Goal: Task Accomplishment & Management: Manage account settings

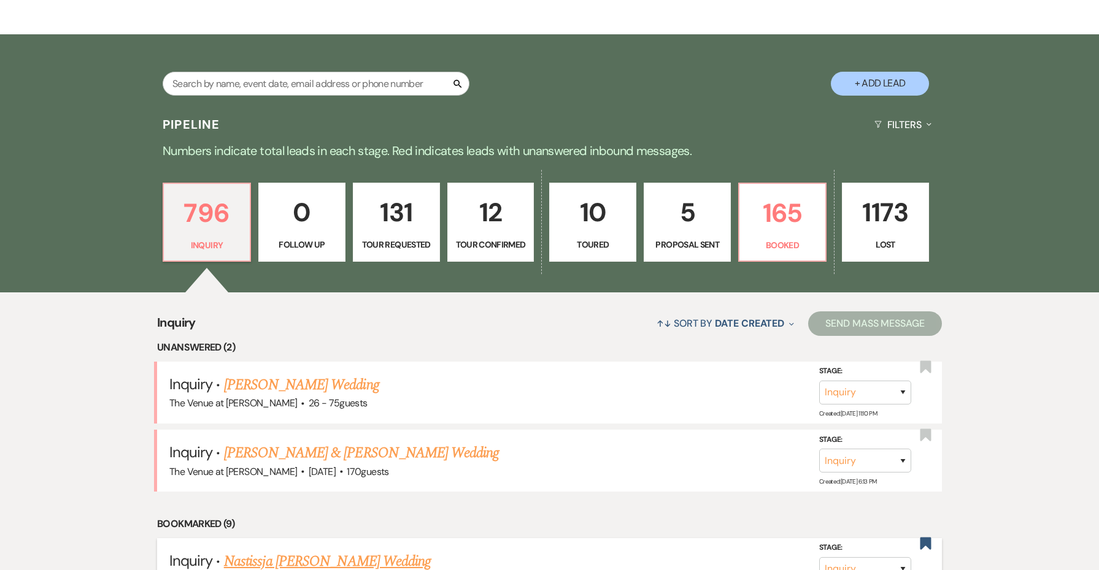
scroll to position [131, 0]
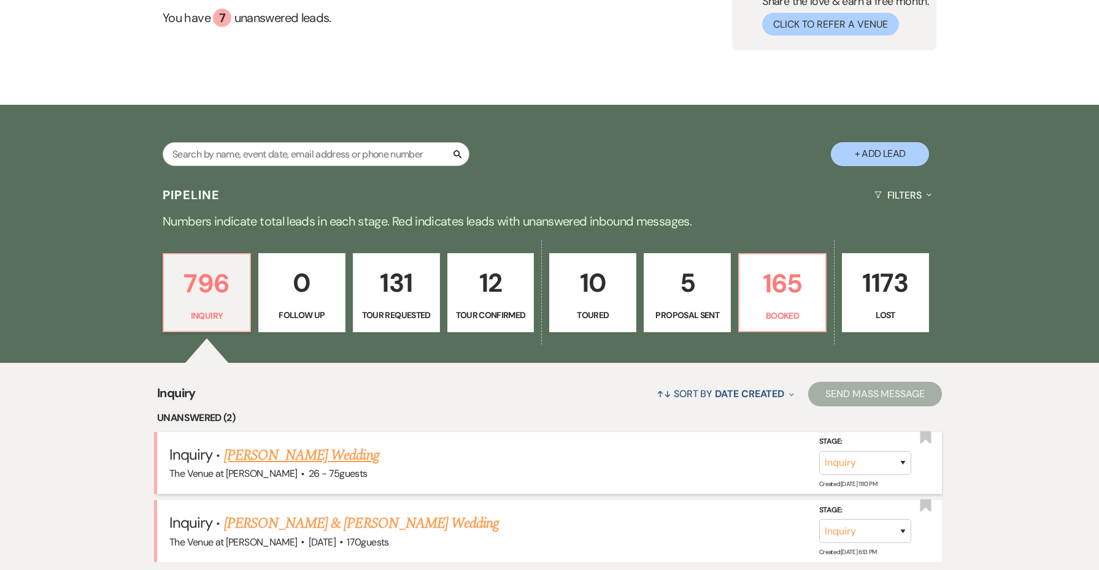
click at [251, 450] on link "[PERSON_NAME] Wedding" at bounding box center [301, 456] width 155 height 22
select select "4"
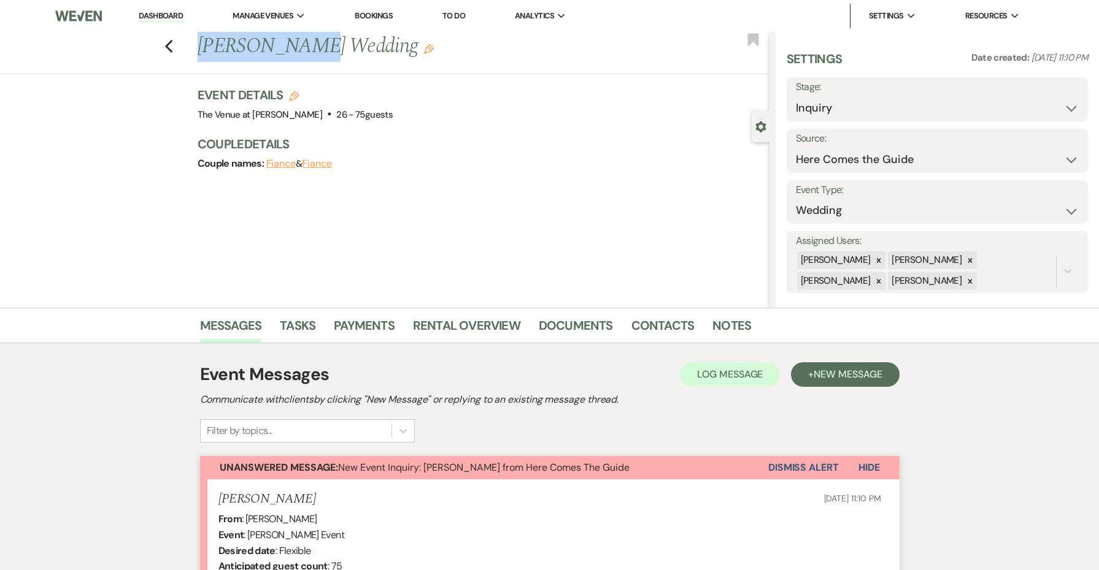
drag, startPoint x: 300, startPoint y: 48, endPoint x: 181, endPoint y: 43, distance: 119.1
click at [181, 43] on div "Previous [PERSON_NAME] Wedding Edit Bookmark" at bounding box center [381, 53] width 775 height 42
copy h1 "[PERSON_NAME]'"
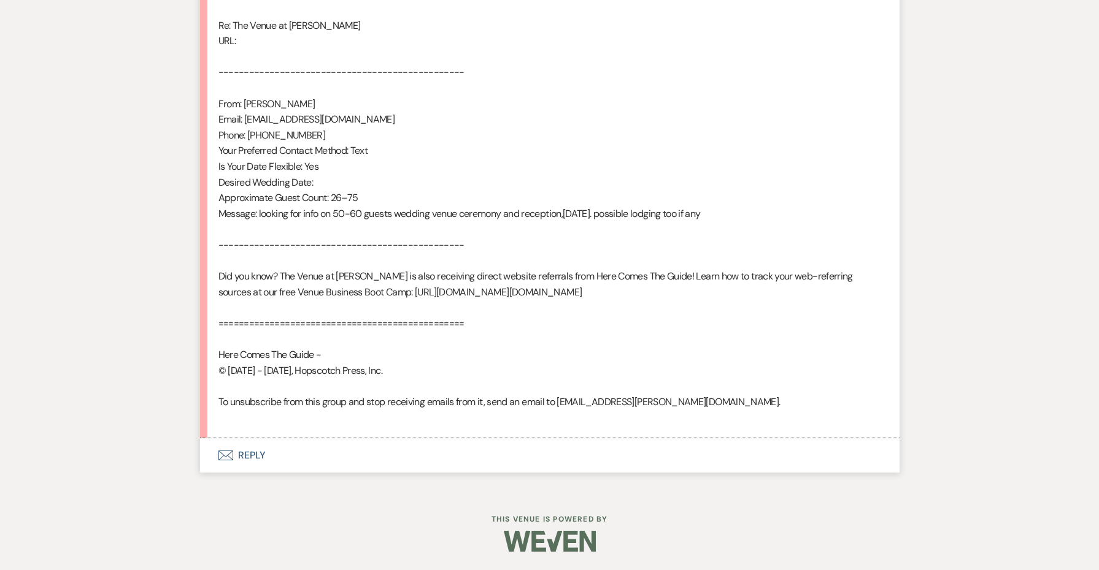
scroll to position [714, 0]
click at [247, 459] on button "Envelope Reply" at bounding box center [549, 456] width 699 height 34
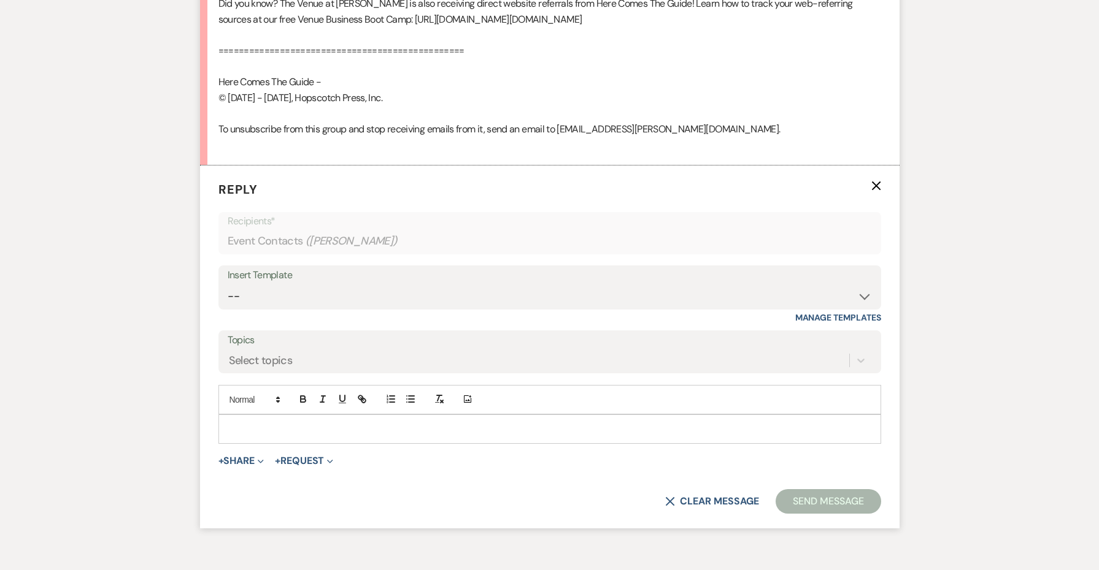
scroll to position [1049, 0]
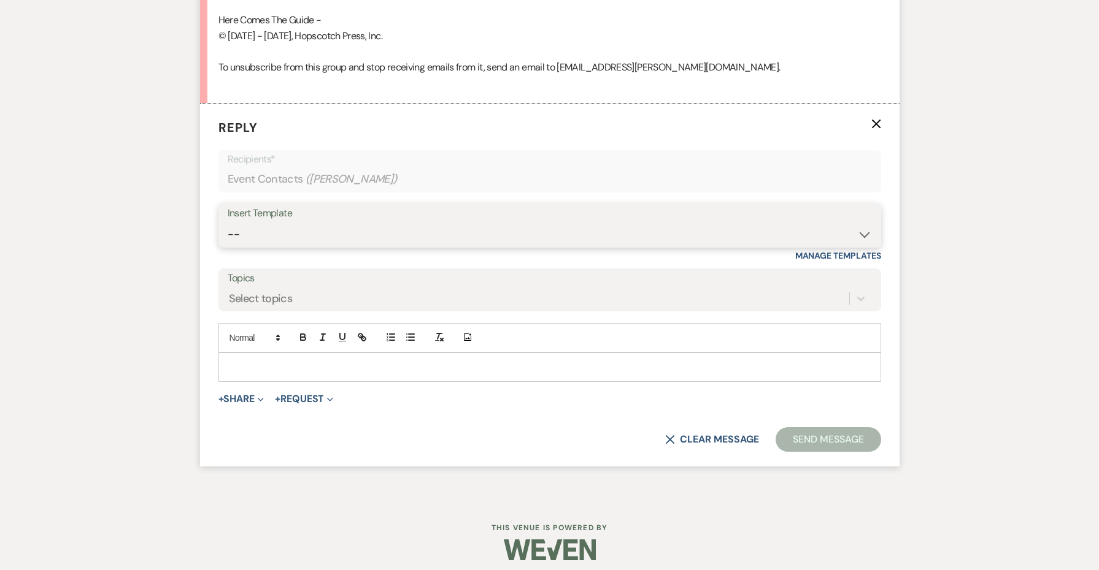
select select "4438"
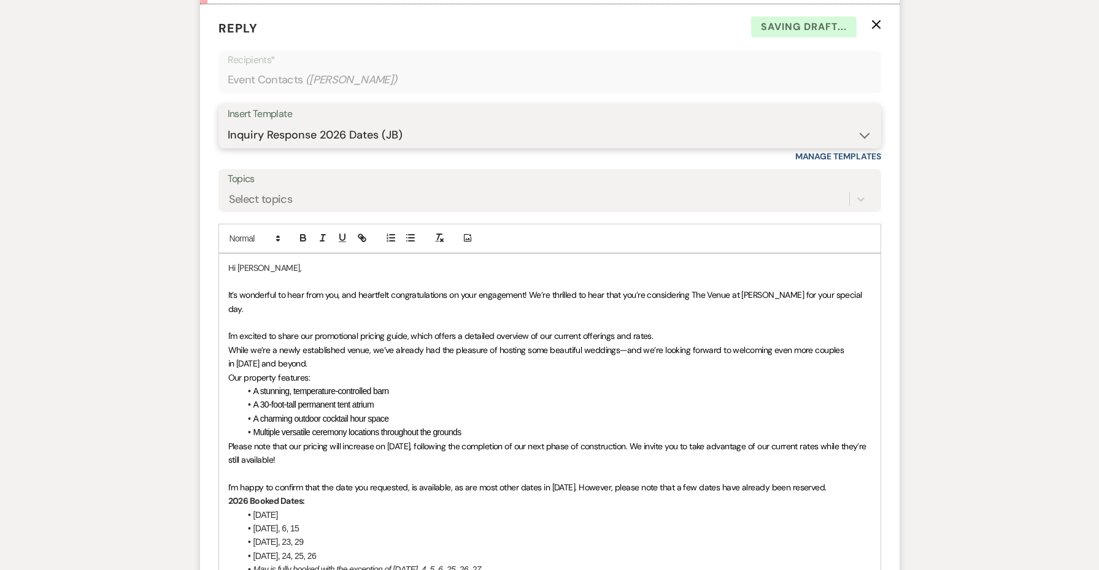
scroll to position [1160, 0]
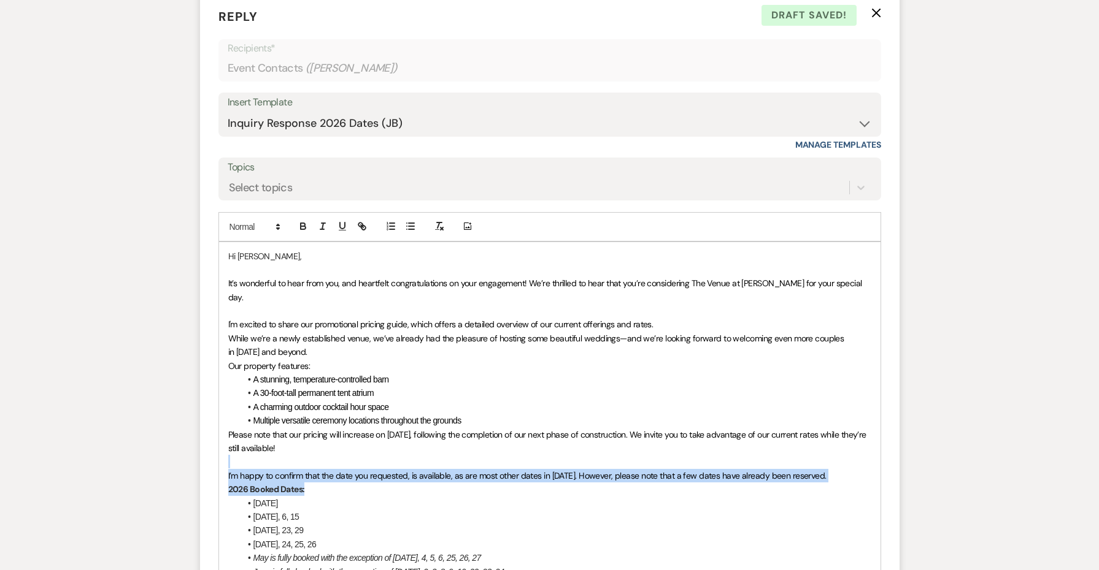
drag, startPoint x: 824, startPoint y: 466, endPoint x: 212, endPoint y: 439, distance: 612.7
click at [212, 439] on form "Reply X Draft saved! Recipients* Event Contacts ( [PERSON_NAME] ) Insert Templa…" at bounding box center [549, 503] width 699 height 1020
click at [254, 470] on span "I’m happy to confirm that the date you requested, is available, as are most oth…" at bounding box center [527, 475] width 598 height 11
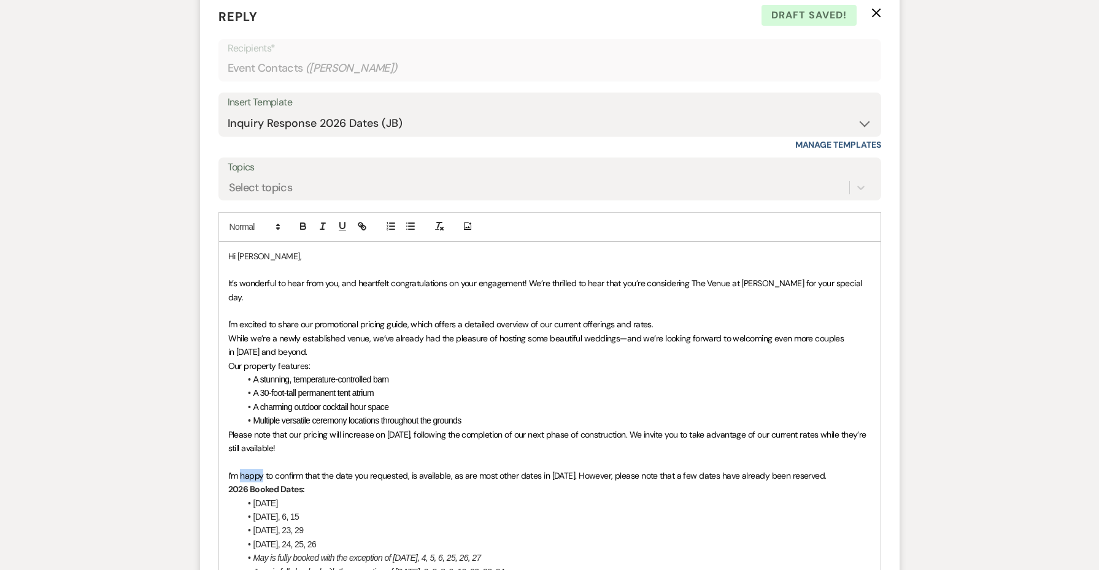
click at [254, 470] on span "I’m happy to confirm that the date you requested, is available, as are most oth…" at bounding box center [527, 475] width 598 height 11
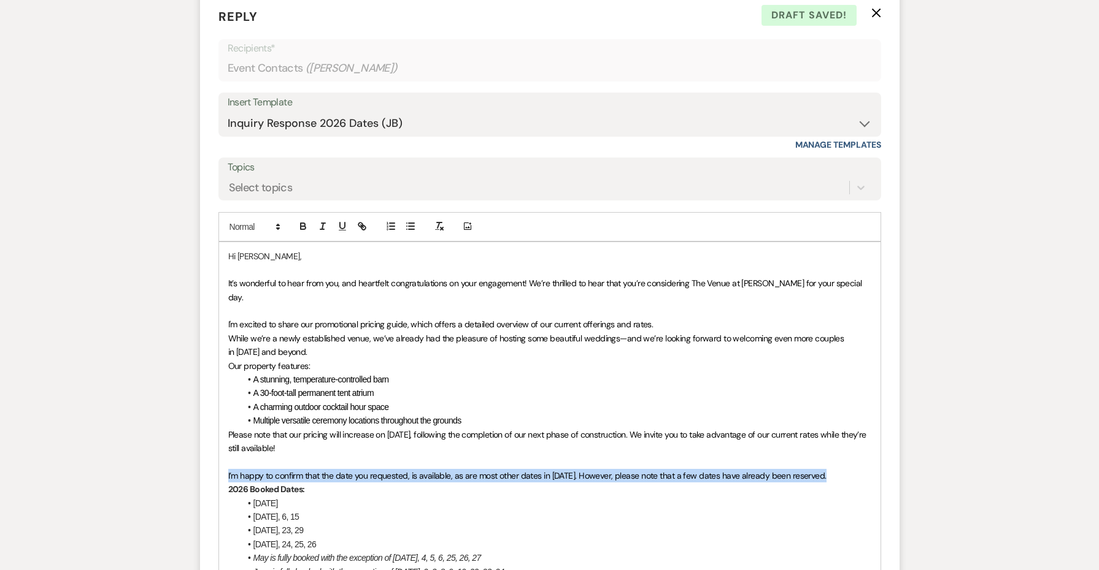
click at [254, 470] on span "I’m happy to confirm that the date you requested, is available, as are most oth…" at bounding box center [527, 475] width 598 height 11
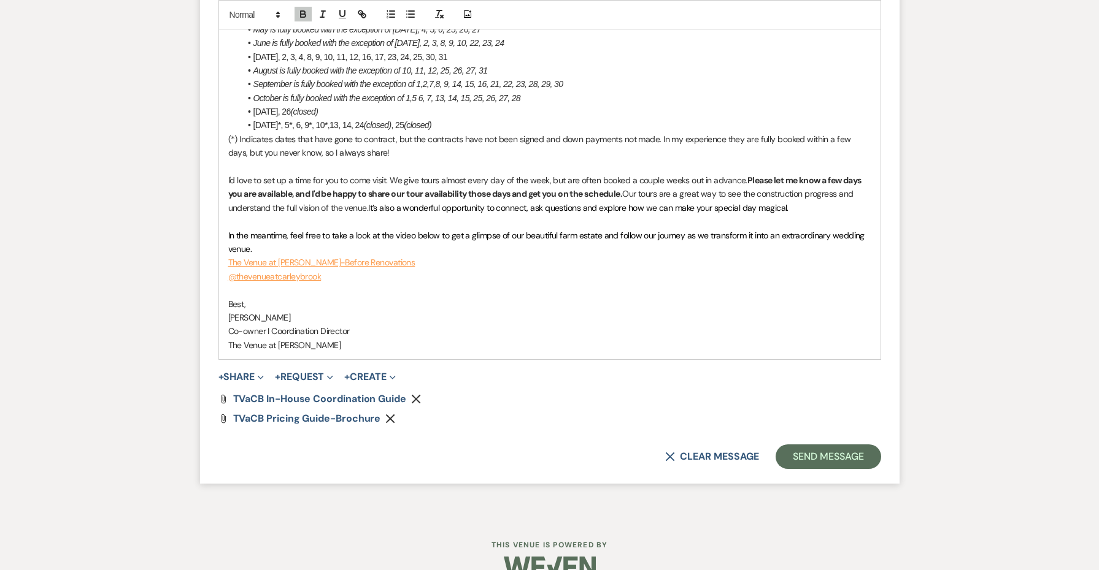
scroll to position [1674, 0]
click at [783, 445] on button "Send Message" at bounding box center [827, 457] width 105 height 25
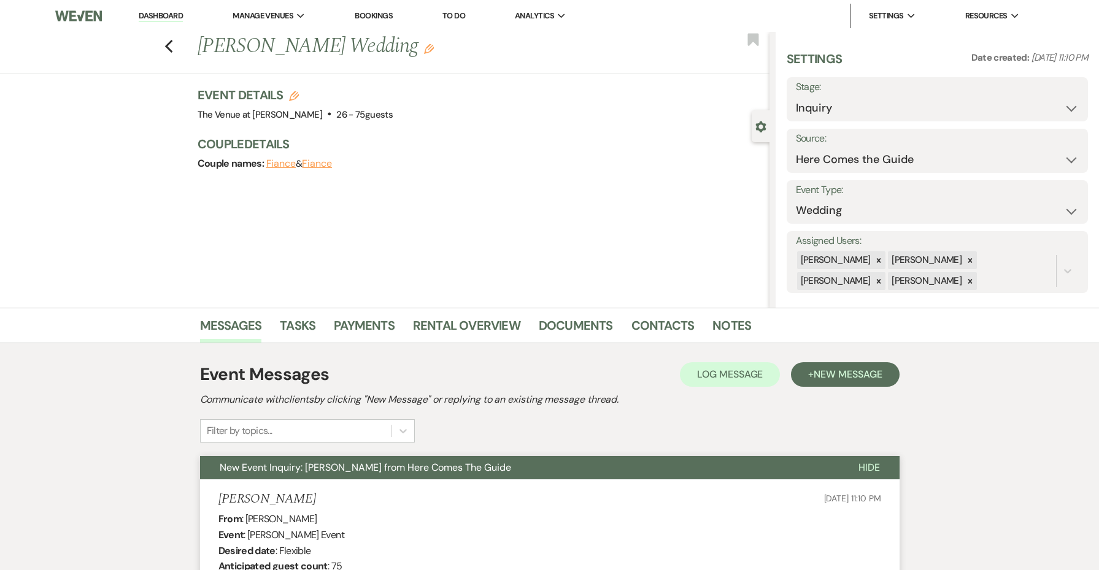
scroll to position [0, 0]
click at [181, 21] on link "Dashboard" at bounding box center [161, 16] width 44 height 12
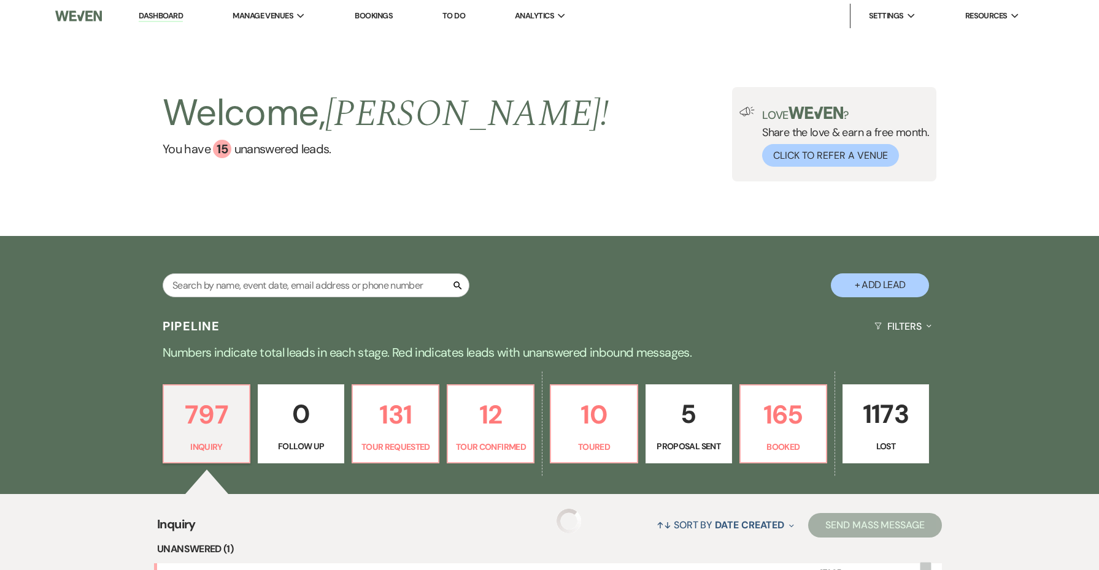
drag, startPoint x: 171, startPoint y: 11, endPoint x: 171, endPoint y: 18, distance: 7.4
click at [171, 10] on link "Dashboard" at bounding box center [161, 16] width 44 height 12
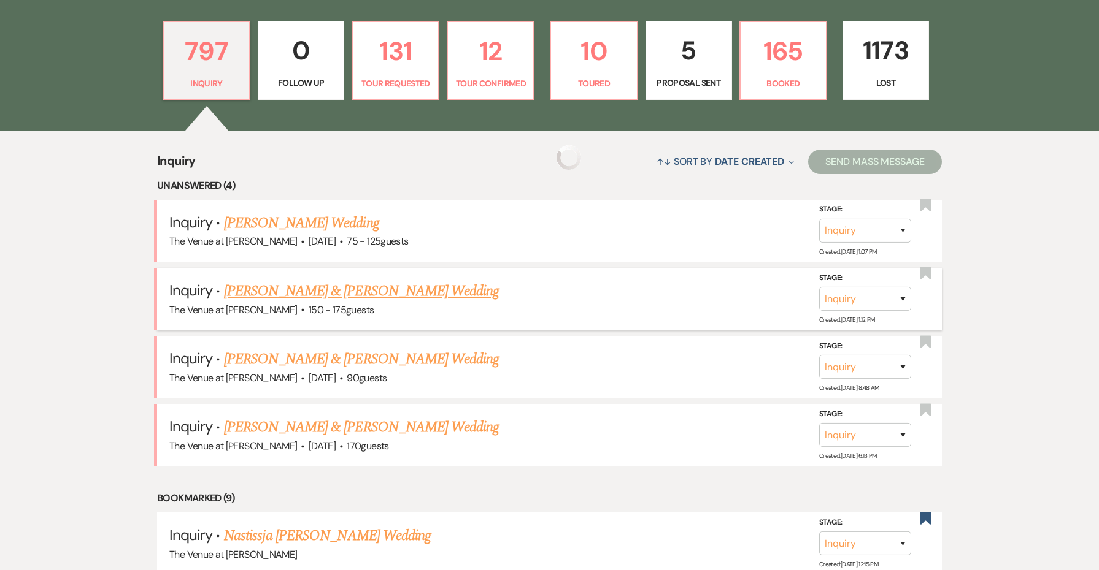
drag, startPoint x: 171, startPoint y: 18, endPoint x: 416, endPoint y: 310, distance: 381.4
click at [171, 19] on div "797 Inquiry 0 Follow Up 131 Tour Requested 12 Tour Confirmed 10 Toured 5 Propos…" at bounding box center [549, 68] width 883 height 125
click at [610, 74] on link "10 Toured" at bounding box center [594, 61] width 88 height 80
select select "5"
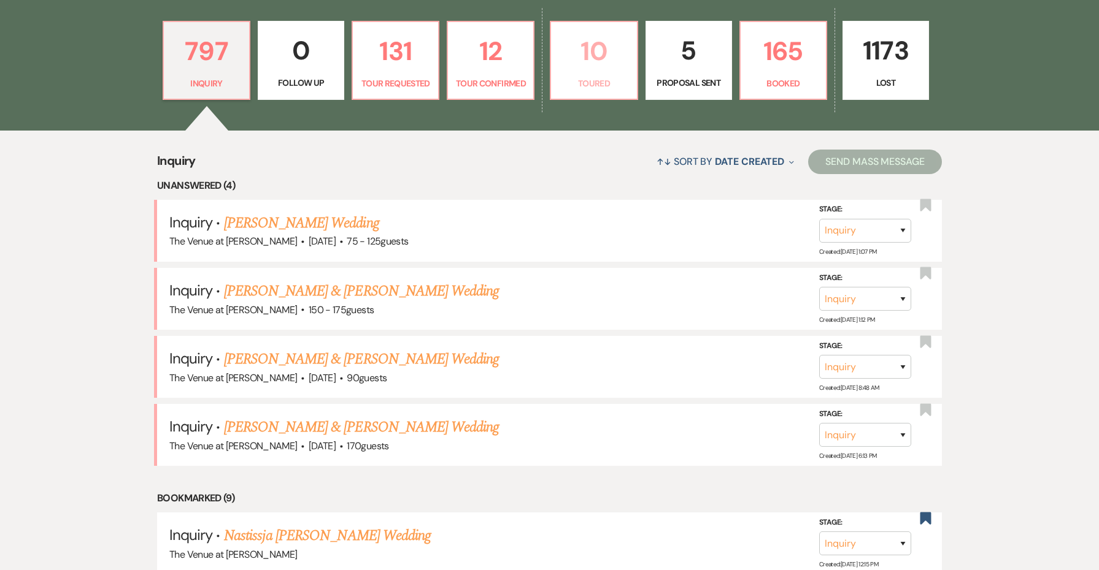
select select "5"
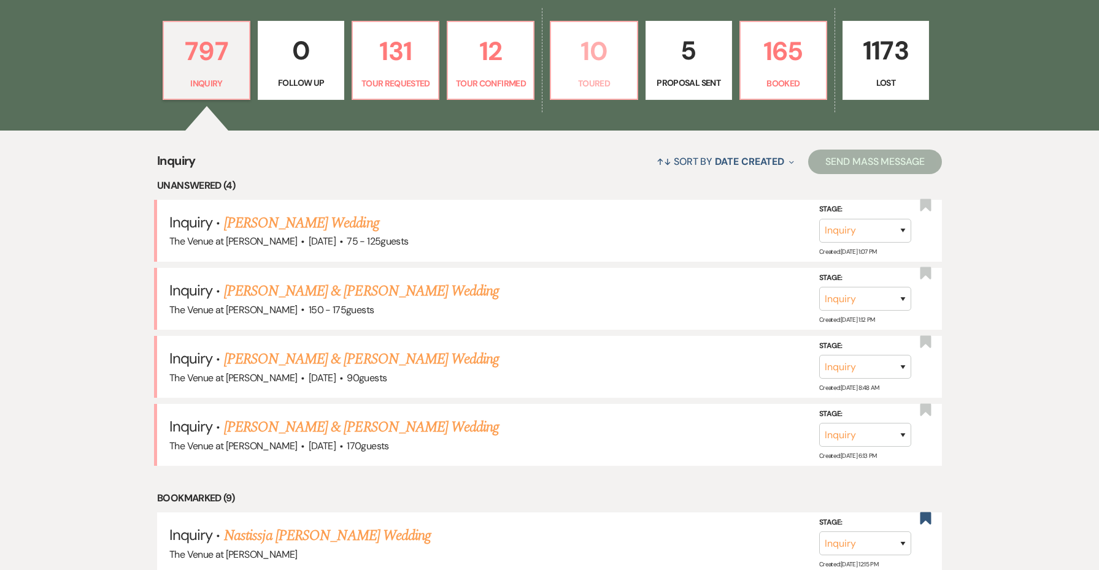
select select "5"
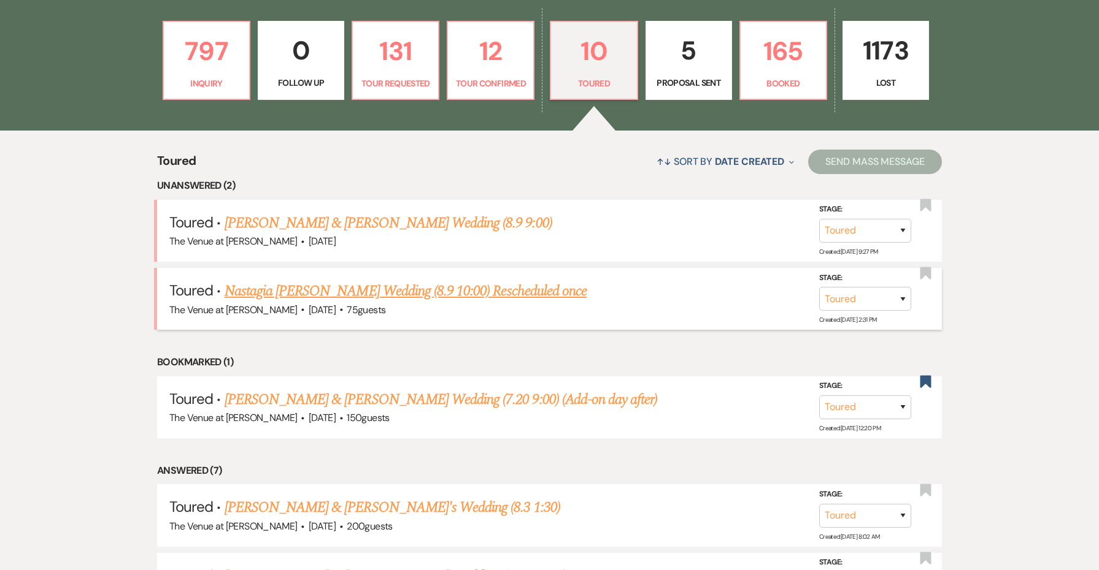
click at [467, 293] on link "Nastagia [PERSON_NAME] Wedding (8.9 10:00) Rescheduled once" at bounding box center [405, 291] width 362 height 22
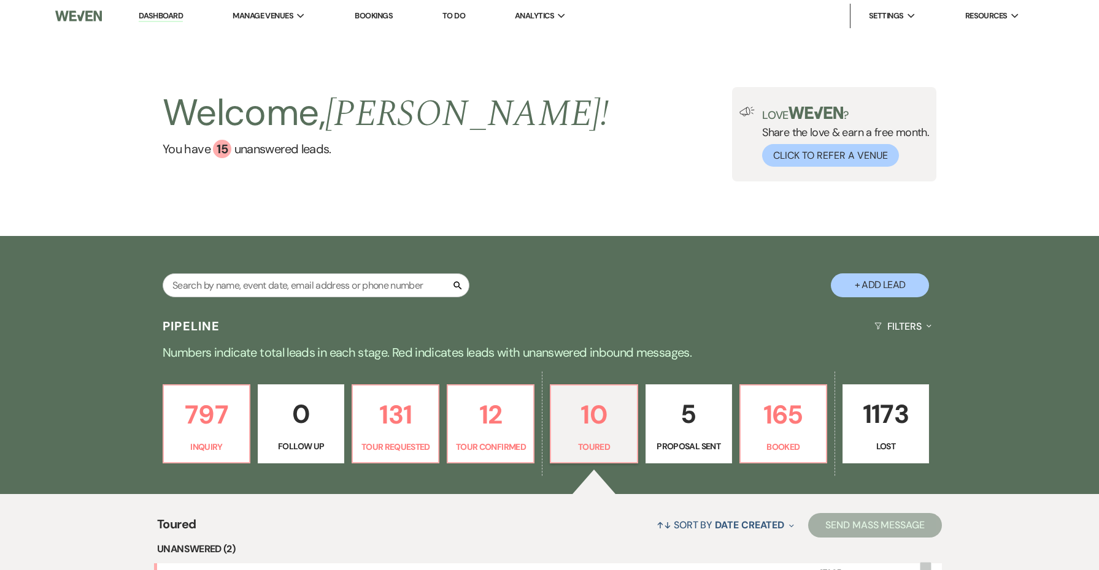
select select "5"
select select "3"
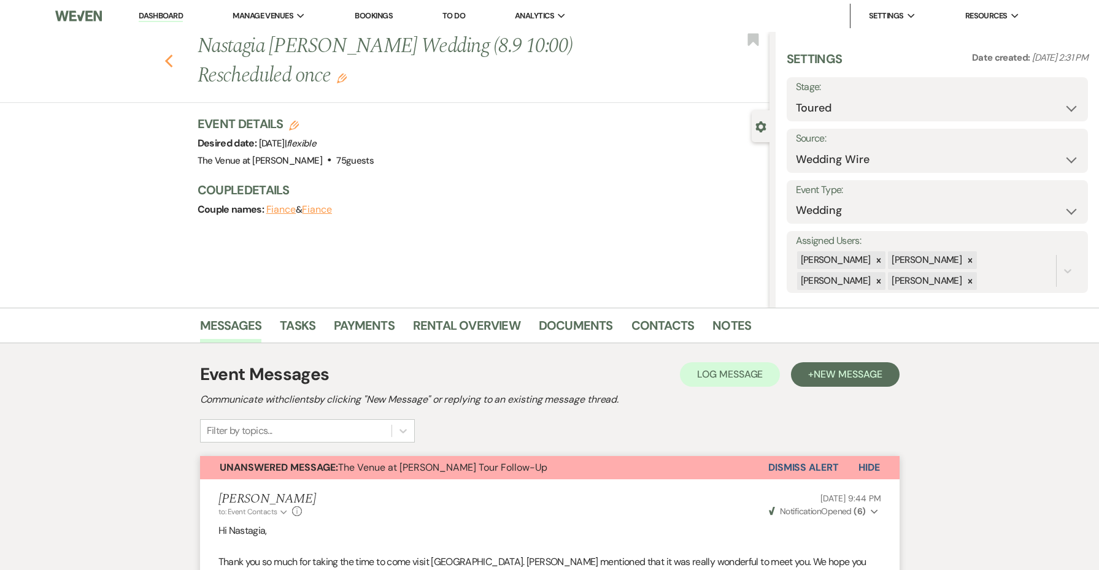
click at [170, 62] on icon "Previous" at bounding box center [168, 61] width 9 height 15
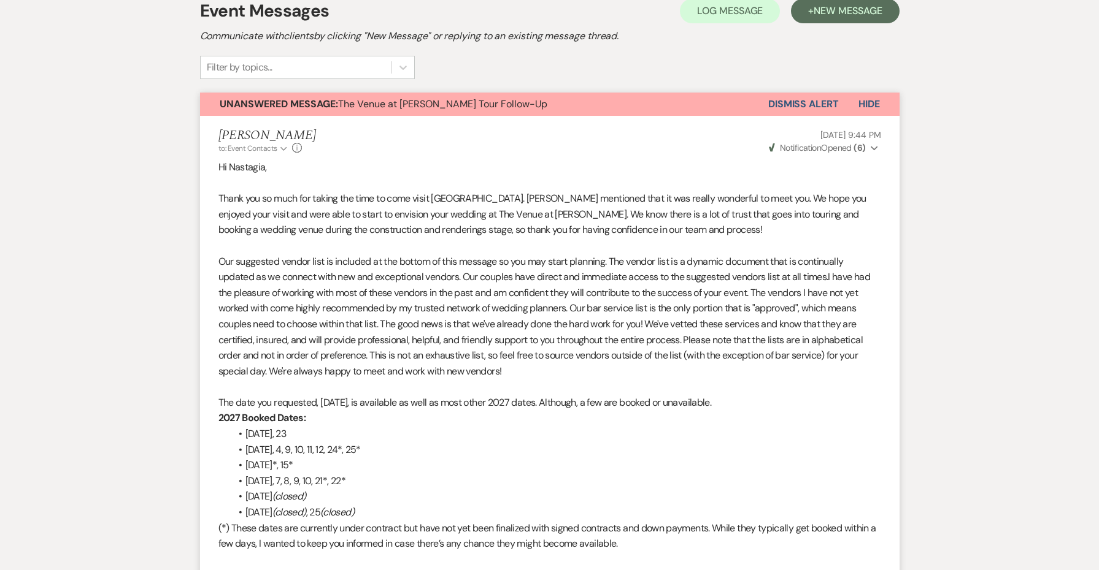
select select "5"
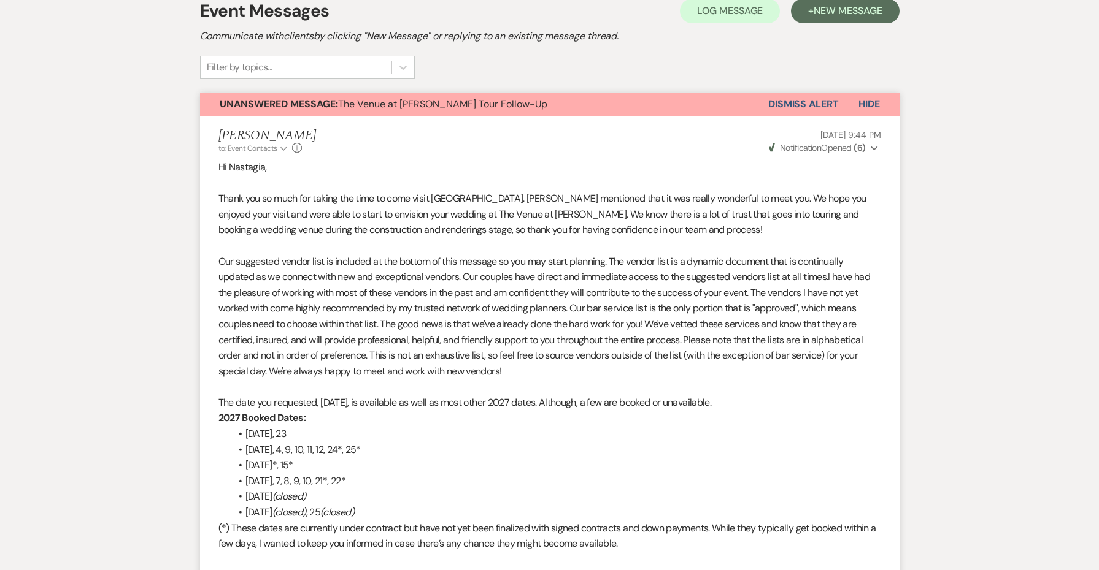
select select "5"
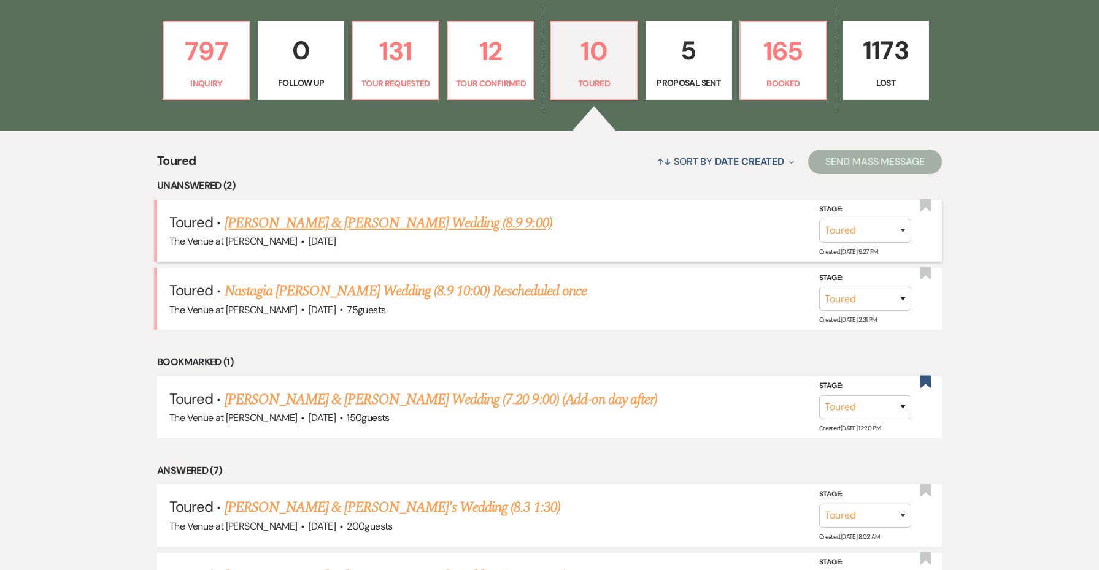
click at [280, 220] on link "[PERSON_NAME] & [PERSON_NAME] Wedding (8.9 9:00)" at bounding box center [388, 223] width 328 height 22
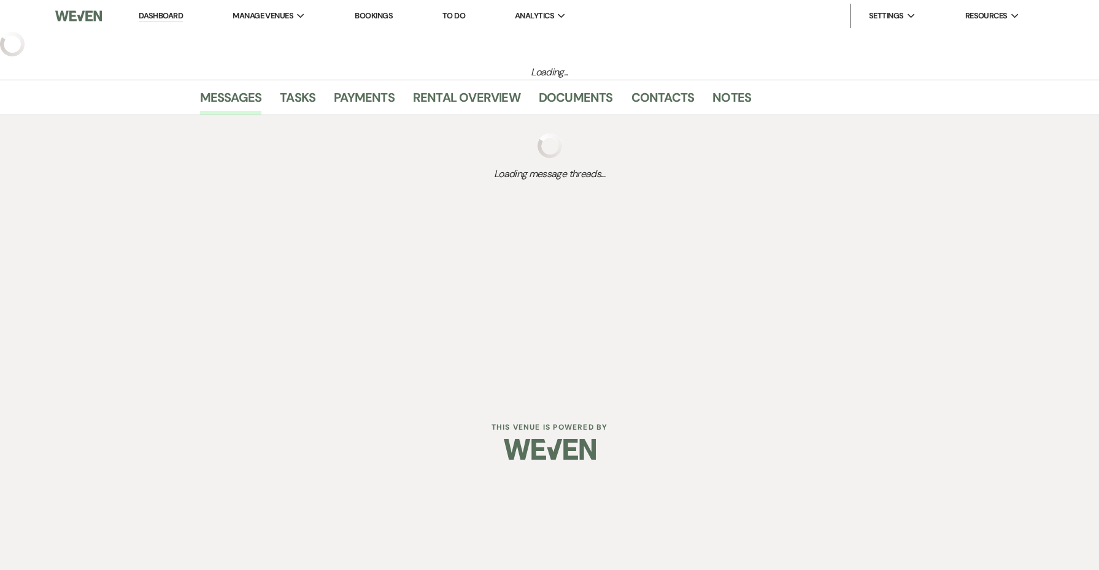
select select "5"
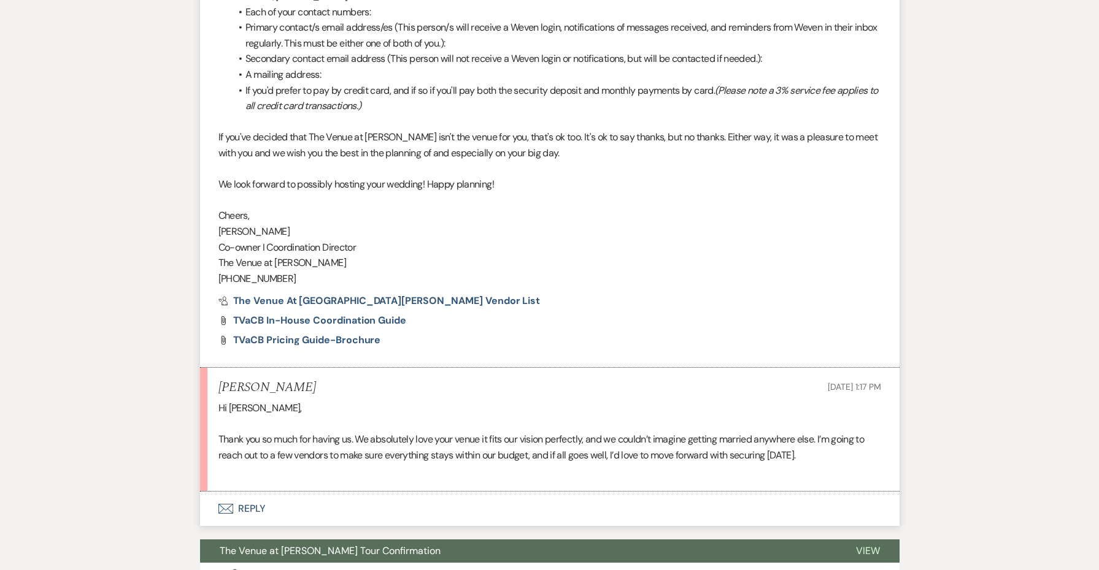
scroll to position [1227, 0]
